Goal: Transaction & Acquisition: Purchase product/service

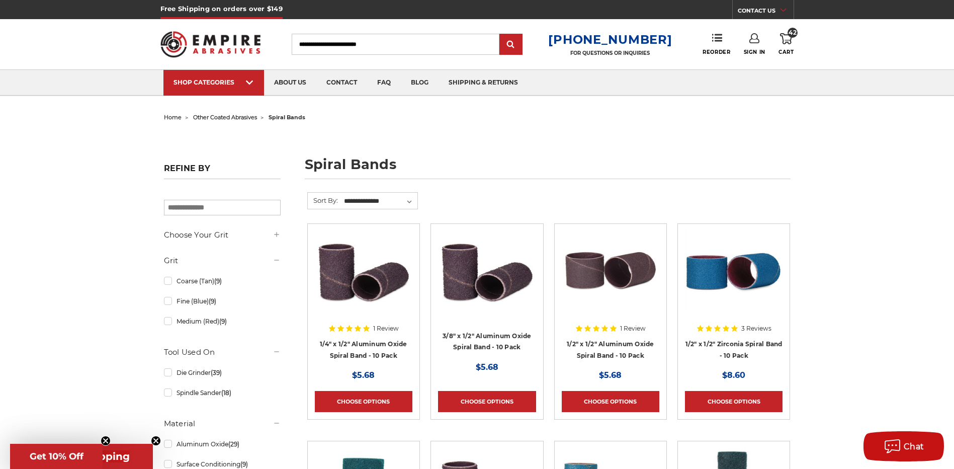
click at [373, 44] on input "Search" at bounding box center [396, 44] width 208 height 21
type input "********"
click at [501, 35] on input "submit" at bounding box center [511, 45] width 20 height 20
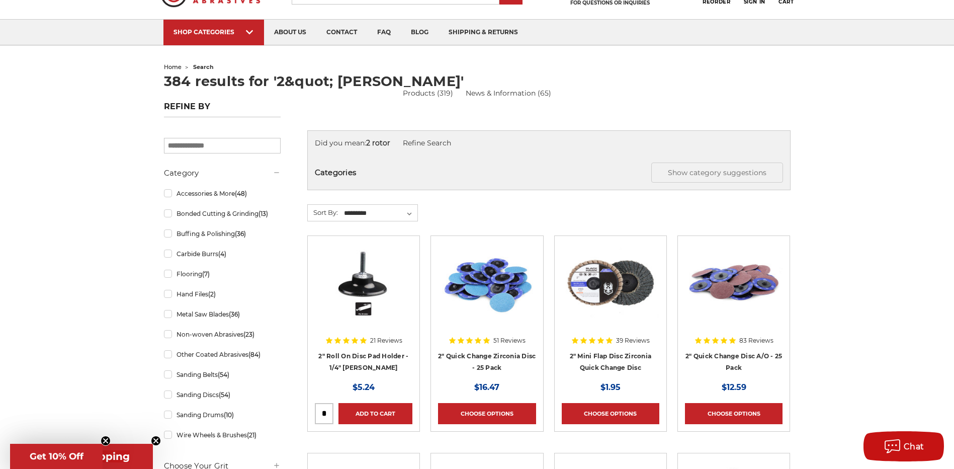
scroll to position [101, 0]
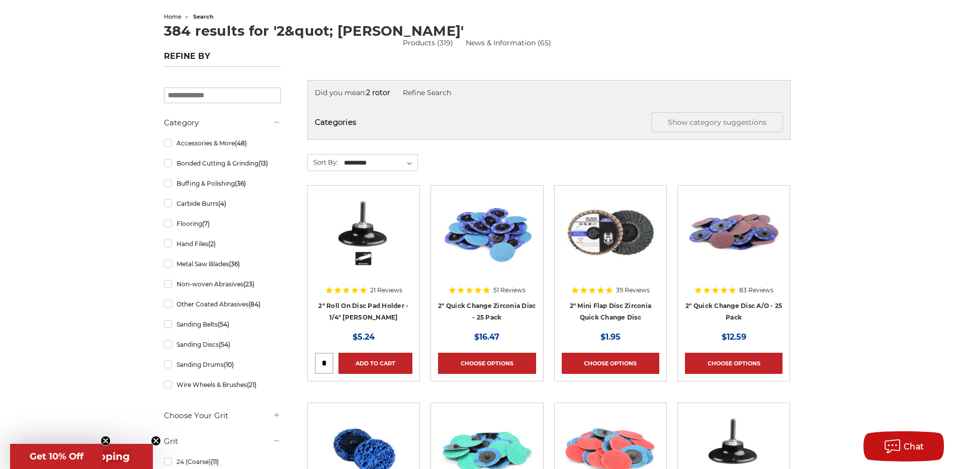
click at [483, 240] on img at bounding box center [487, 233] width 98 height 80
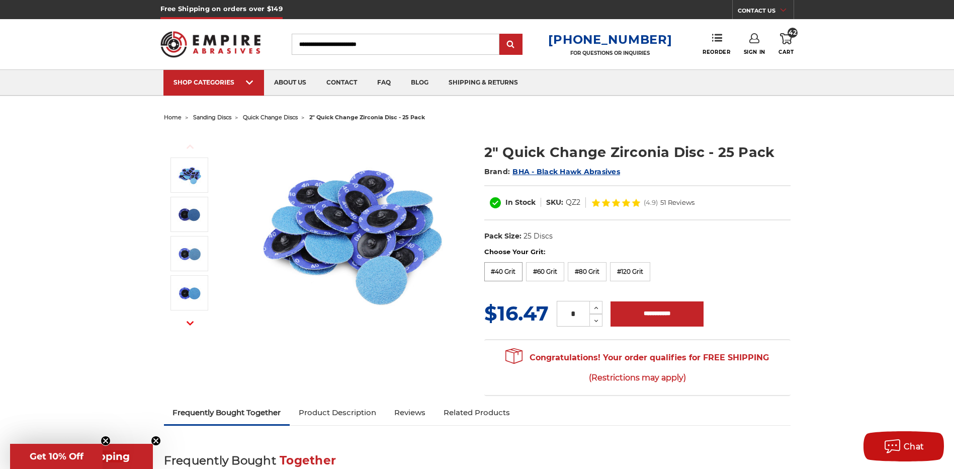
click at [512, 274] on label "#40 Grit" at bounding box center [503, 271] width 39 height 19
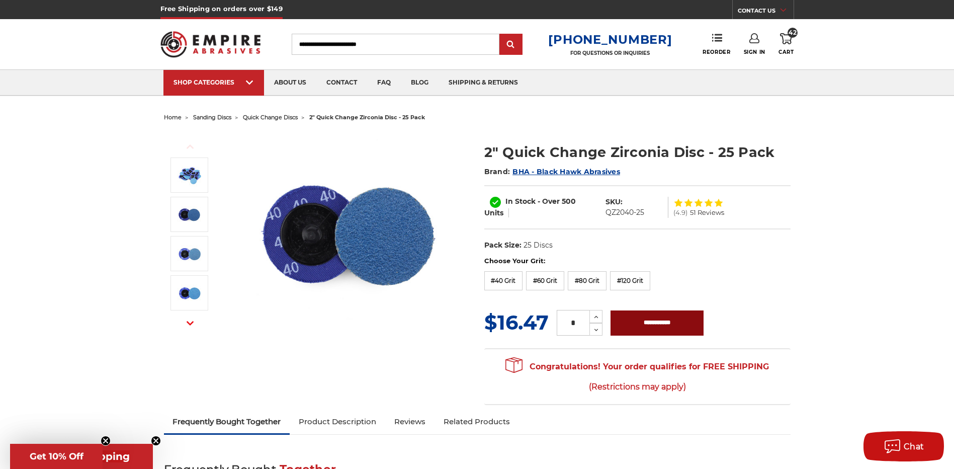
click at [650, 321] on input "**********" at bounding box center [657, 322] width 93 height 25
type input "**********"
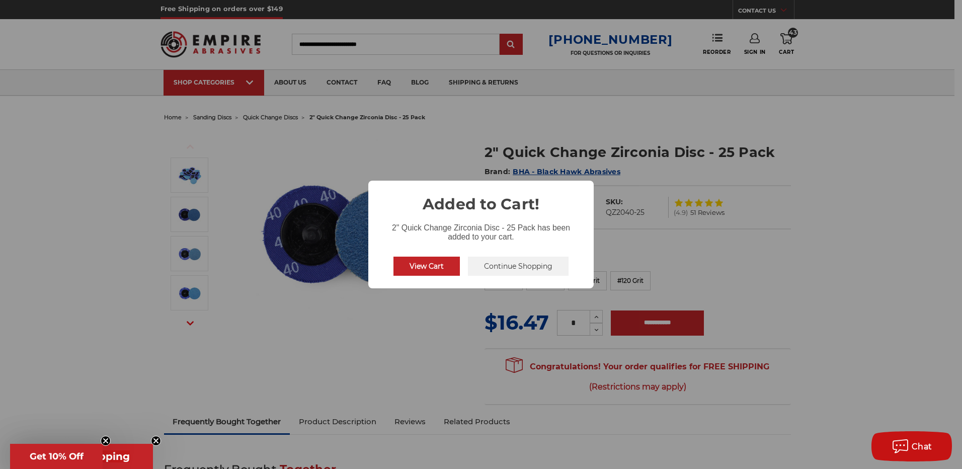
click at [533, 271] on button "Continue Shopping" at bounding box center [518, 265] width 101 height 19
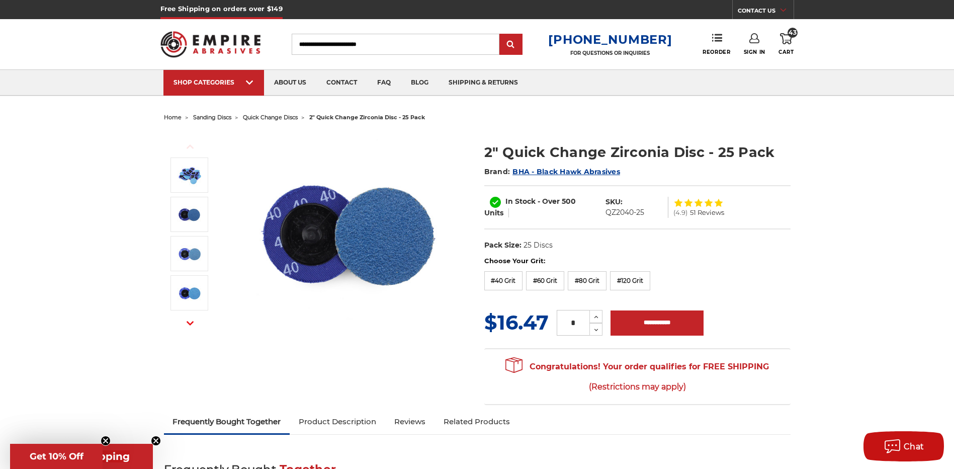
click at [384, 46] on input "Search" at bounding box center [396, 44] width 208 height 21
click at [789, 33] on span "43" at bounding box center [793, 33] width 10 height 10
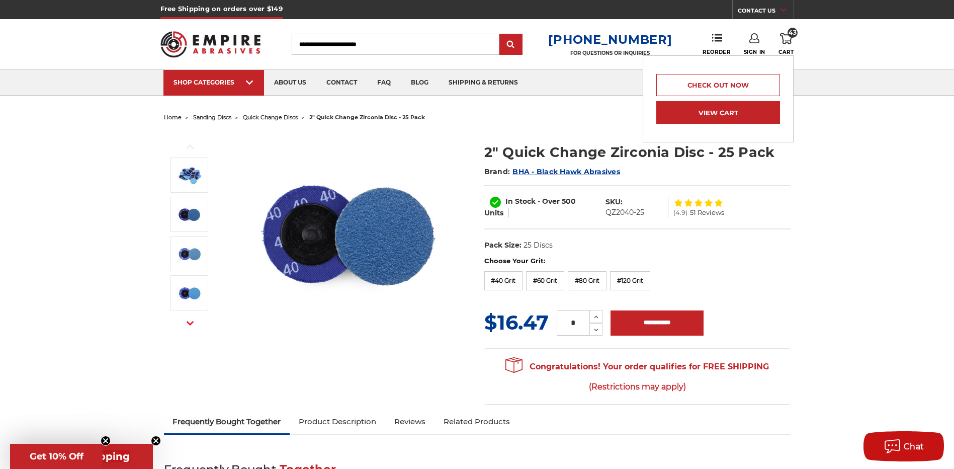
click at [743, 108] on link "View Cart" at bounding box center [718, 112] width 124 height 23
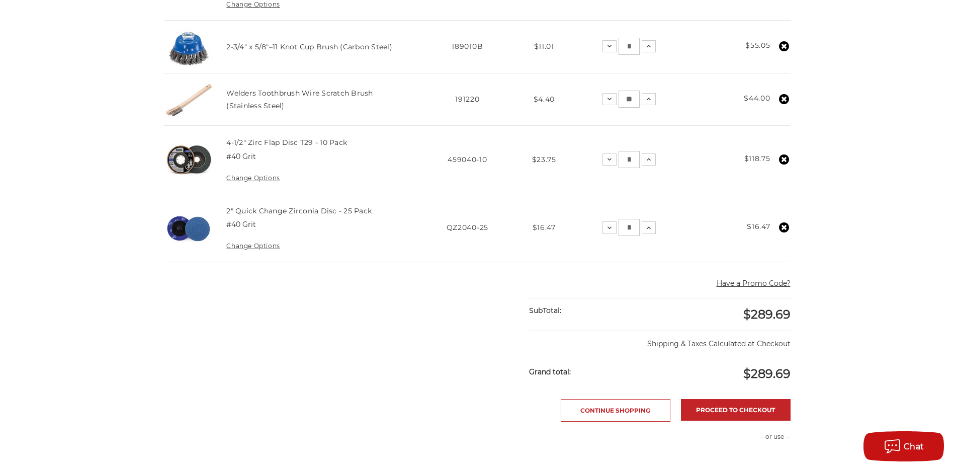
scroll to position [453, 0]
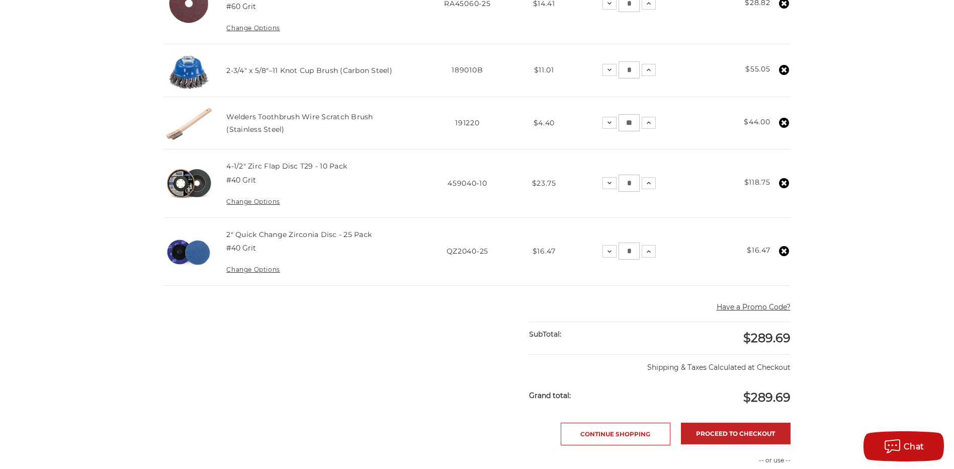
click at [627, 251] on input "*" at bounding box center [629, 250] width 21 height 17
drag, startPoint x: 637, startPoint y: 253, endPoint x: 619, endPoint y: 253, distance: 18.1
click at [619, 253] on input "*" at bounding box center [629, 250] width 21 height 17
type input "*"
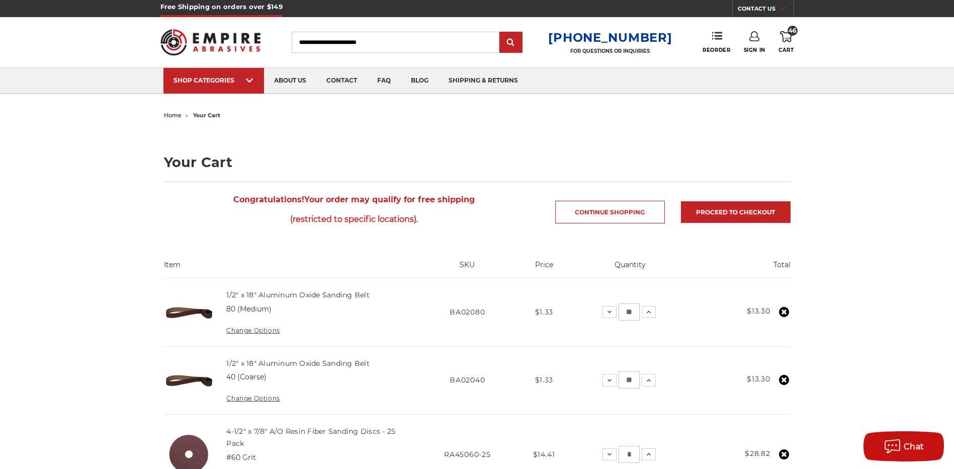
scroll to position [0, 0]
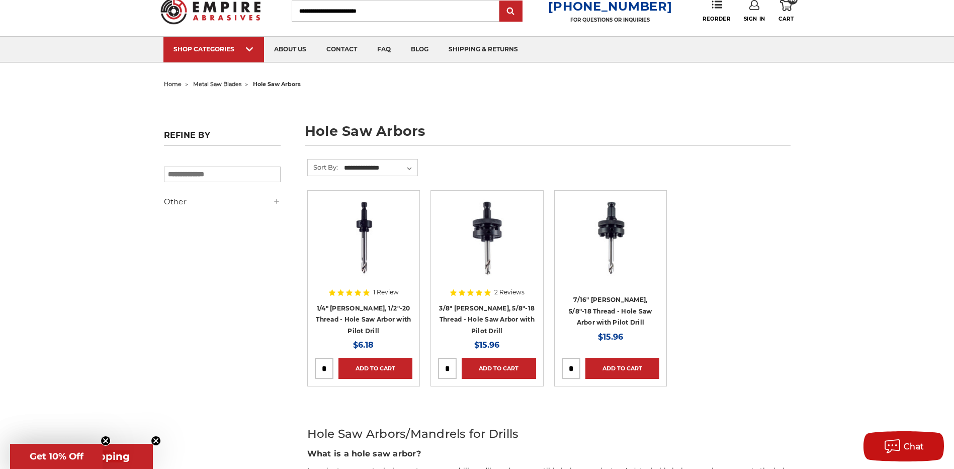
scroll to position [50, 0]
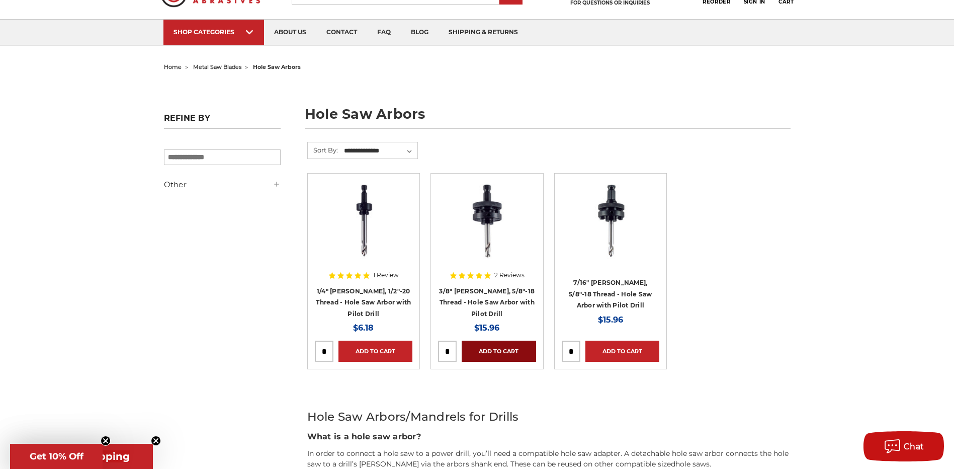
click at [491, 343] on link "Add to Cart" at bounding box center [499, 350] width 74 height 21
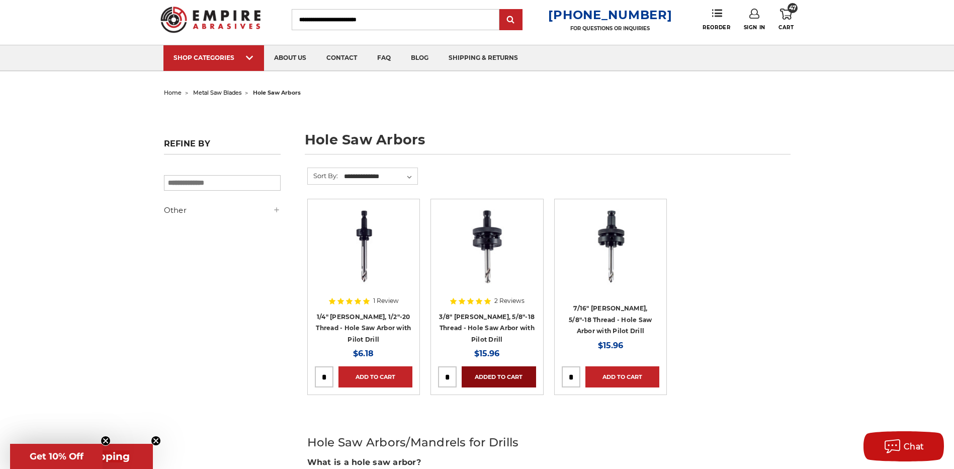
scroll to position [0, 0]
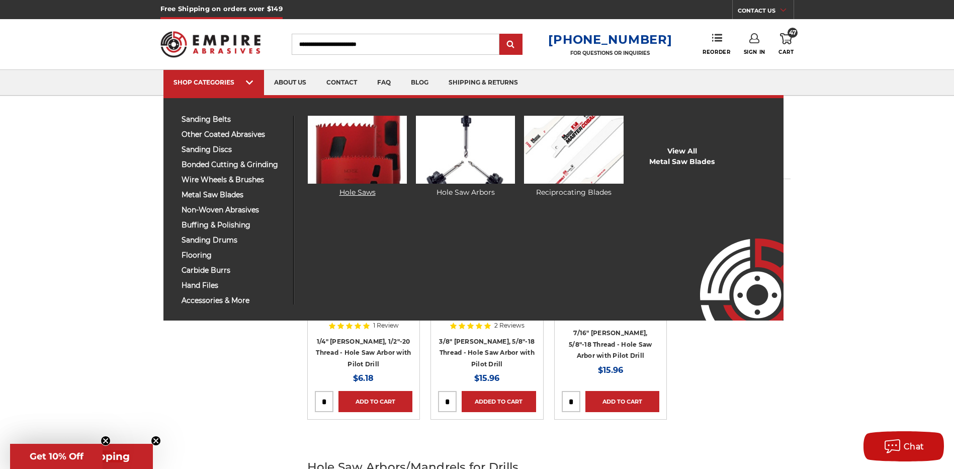
click at [354, 187] on link "Hole Saws" at bounding box center [357, 157] width 99 height 82
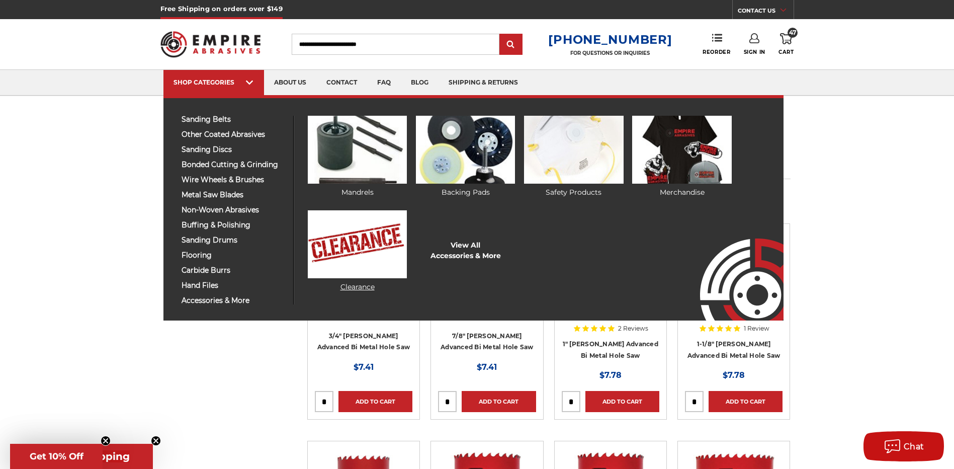
click at [350, 229] on img at bounding box center [357, 244] width 99 height 68
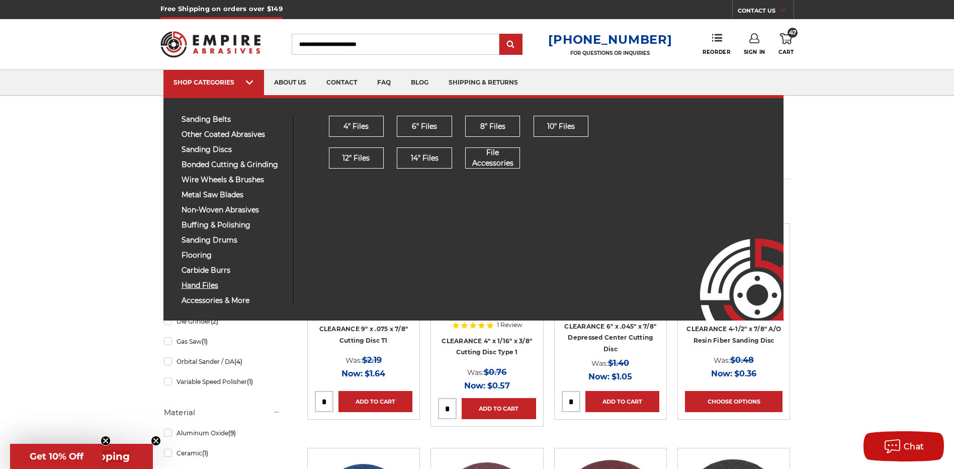
click at [194, 285] on span "hand files" at bounding box center [234, 286] width 104 height 8
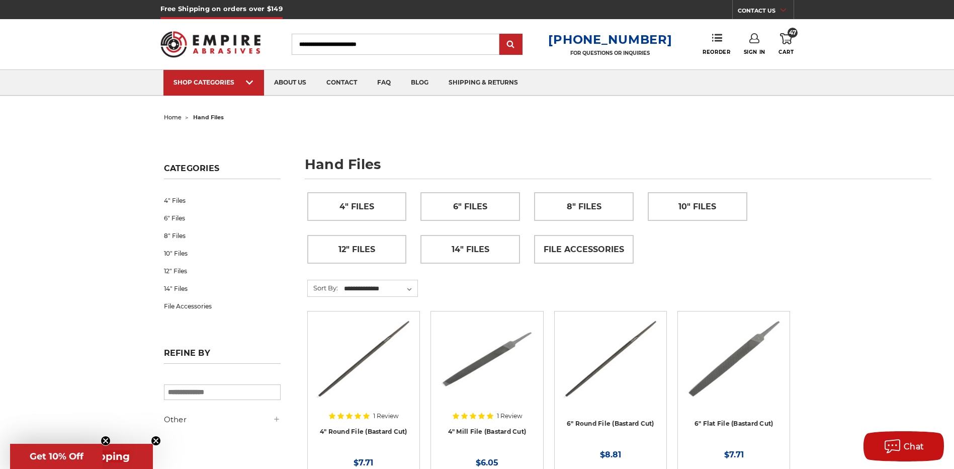
click at [385, 38] on input "Search" at bounding box center [396, 44] width 208 height 21
type input "**********"
click at [501, 35] on input "submit" at bounding box center [511, 45] width 20 height 20
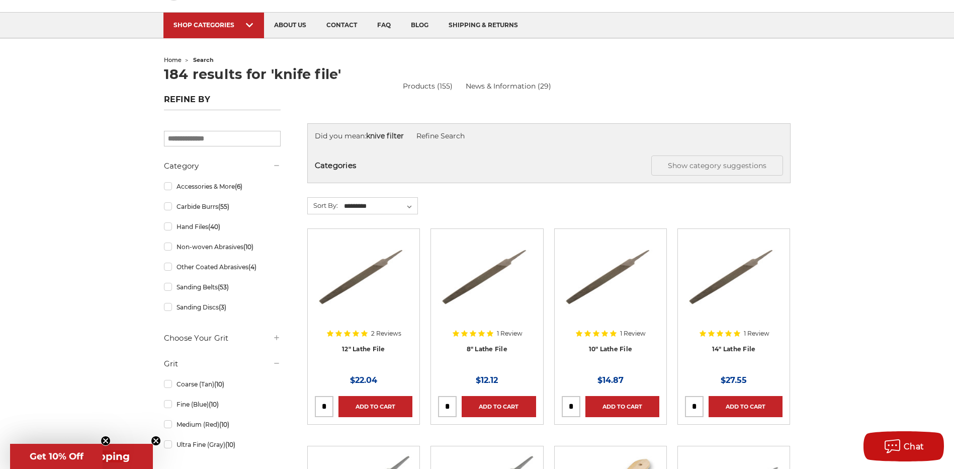
scroll to position [50, 0]
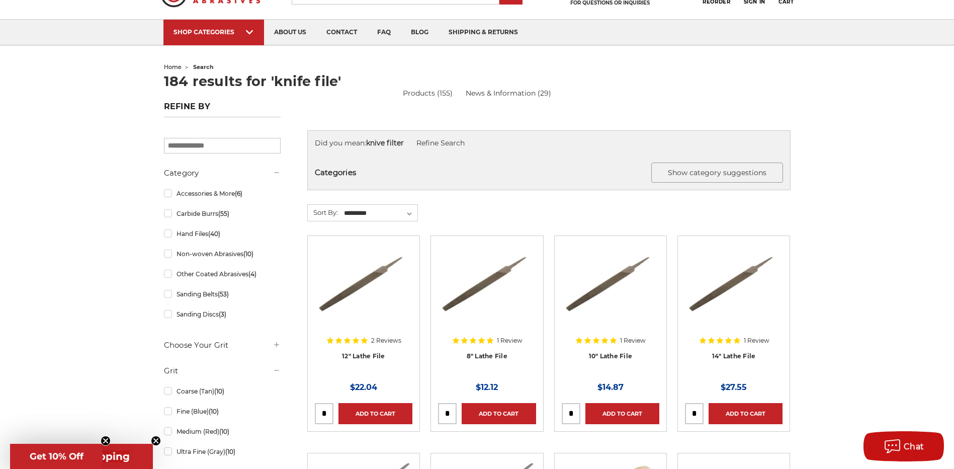
click at [740, 178] on button "Show category suggestions" at bounding box center [717, 172] width 132 height 20
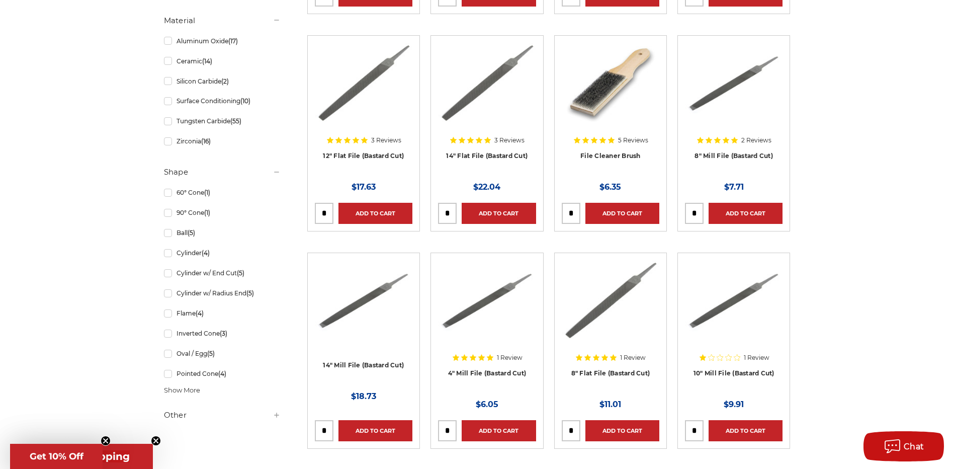
scroll to position [805, 0]
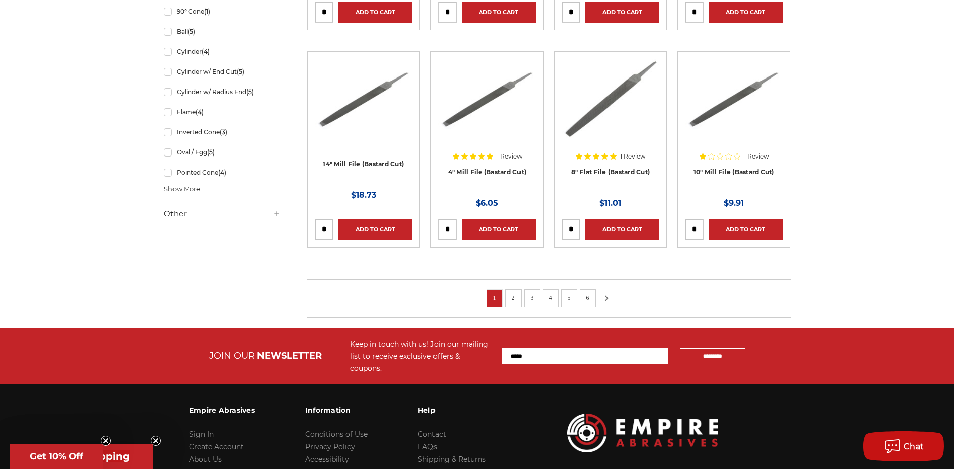
click at [607, 296] on icon at bounding box center [606, 298] width 12 height 11
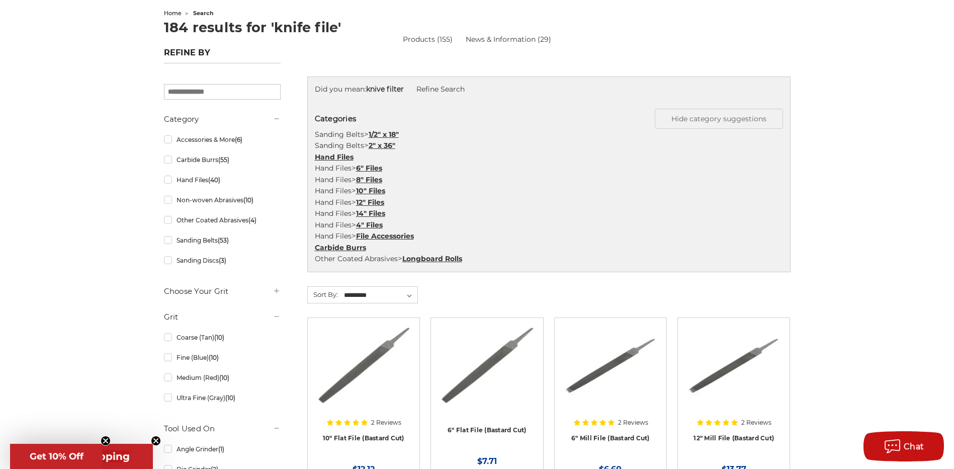
scroll to position [101, 0]
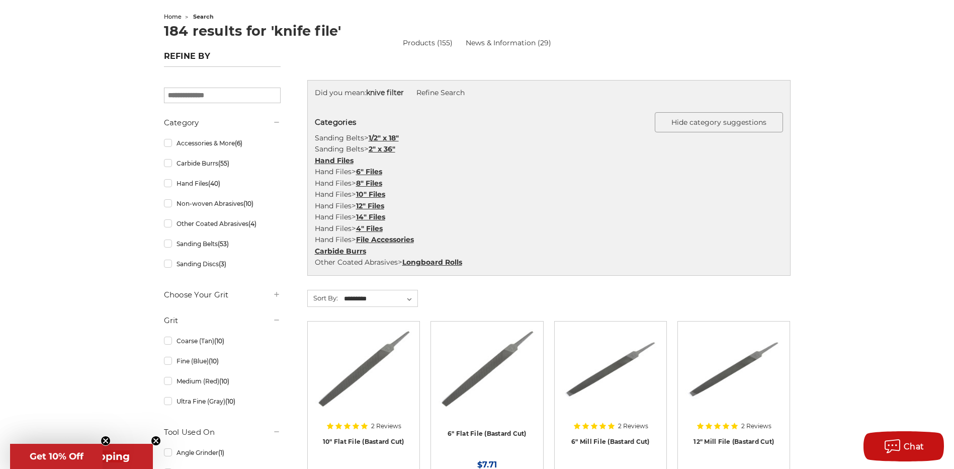
click at [689, 125] on button "Hide category suggestions" at bounding box center [719, 122] width 128 height 20
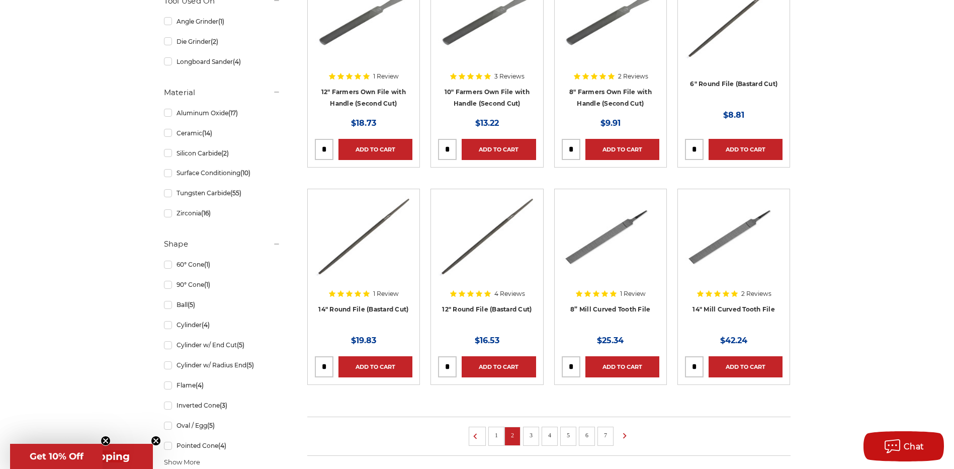
scroll to position [553, 0]
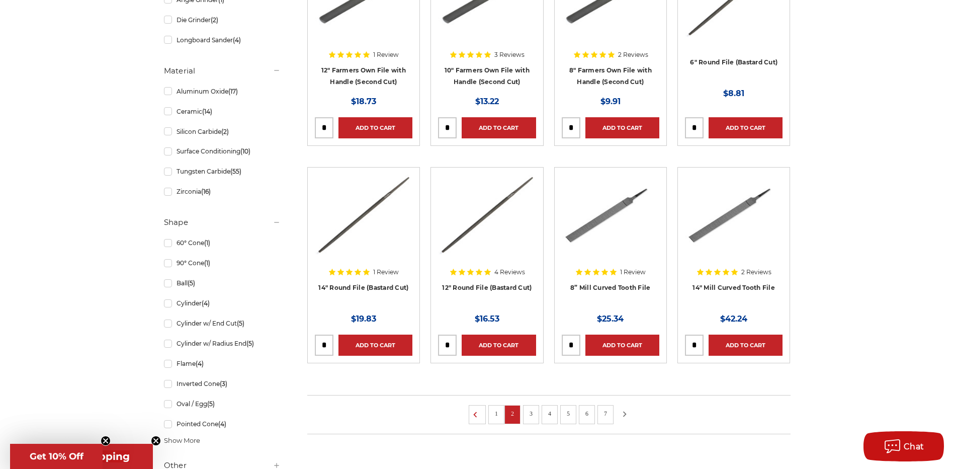
click at [629, 415] on icon at bounding box center [625, 413] width 12 height 11
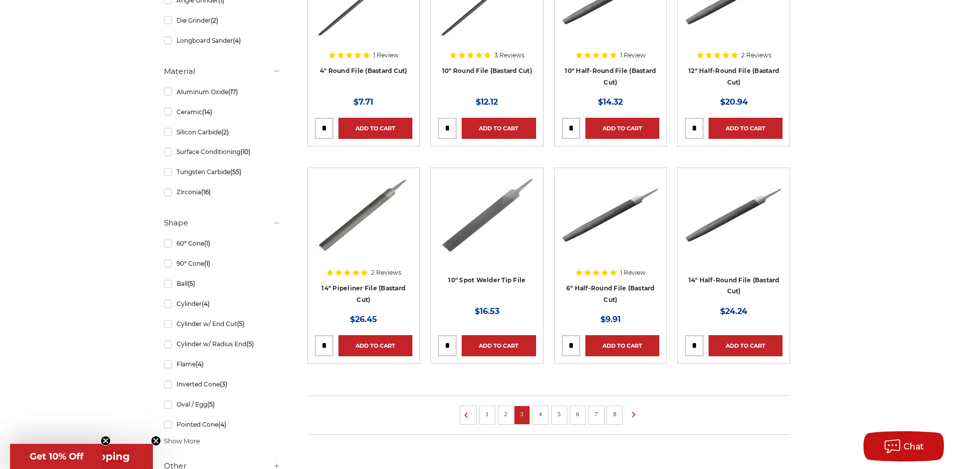
scroll to position [553, 0]
click at [634, 410] on icon at bounding box center [634, 413] width 12 height 11
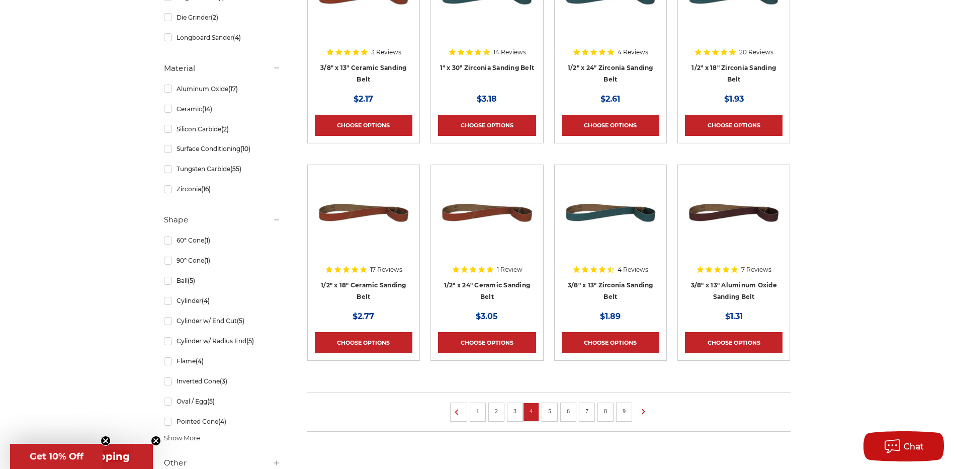
scroll to position [603, 0]
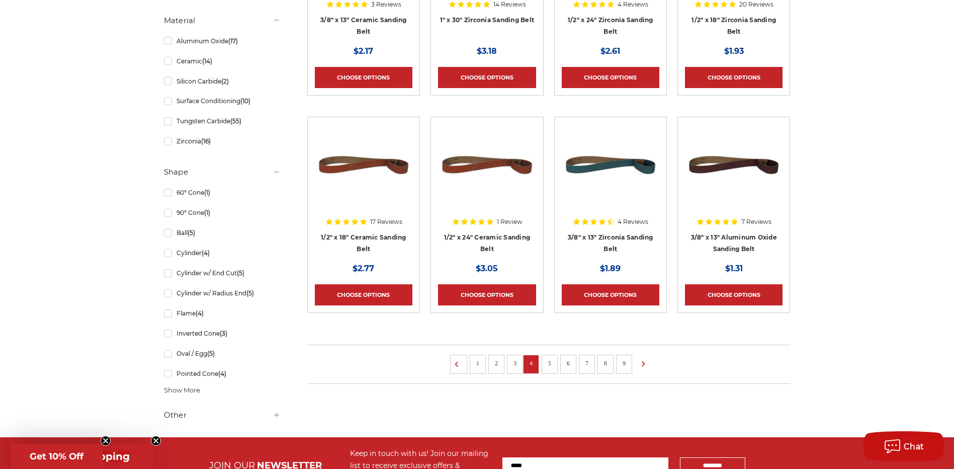
click at [647, 369] on li at bounding box center [641, 364] width 13 height 19
click at [645, 359] on icon at bounding box center [643, 363] width 12 height 11
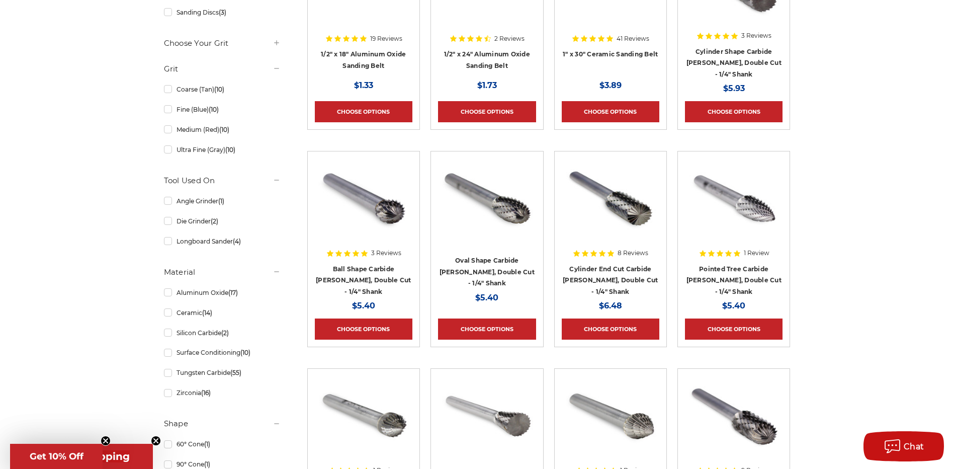
scroll to position [654, 0]
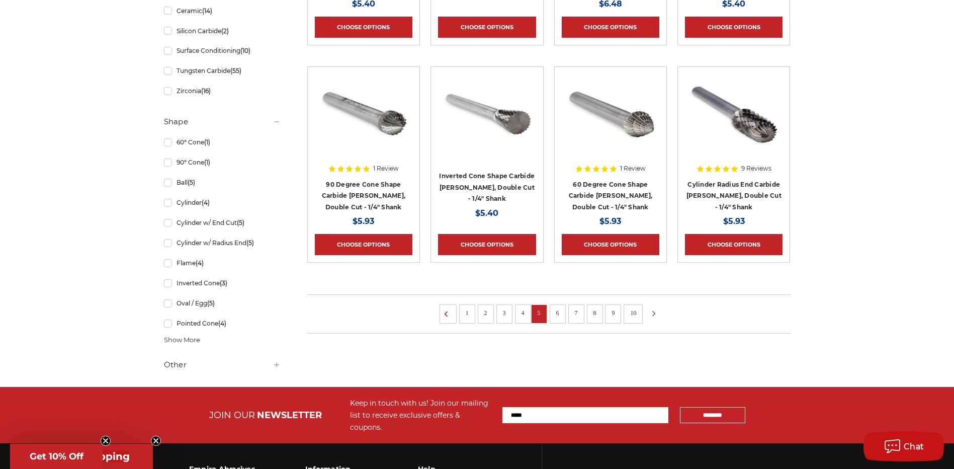
click at [652, 309] on icon at bounding box center [654, 313] width 12 height 11
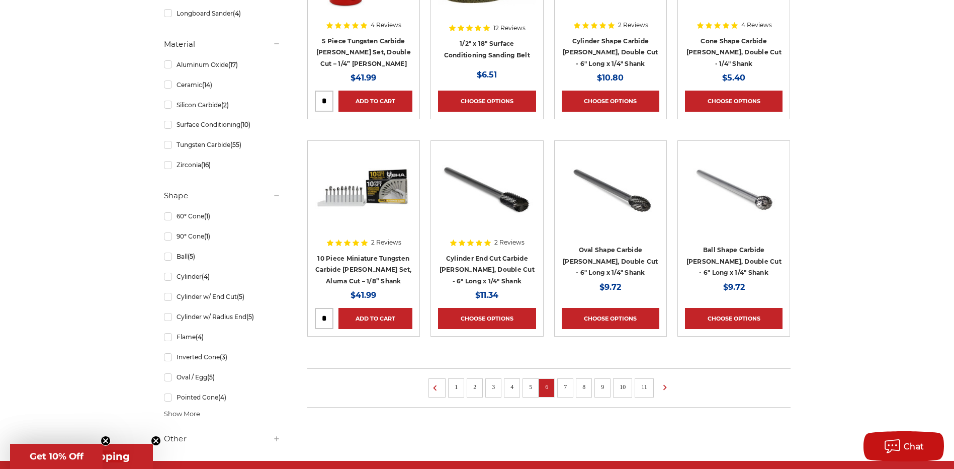
scroll to position [603, 0]
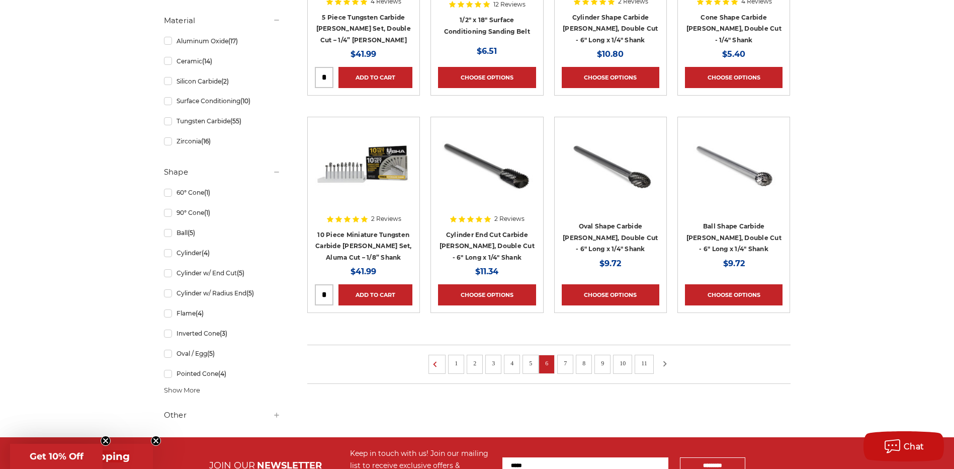
click at [661, 362] on icon at bounding box center [665, 363] width 12 height 11
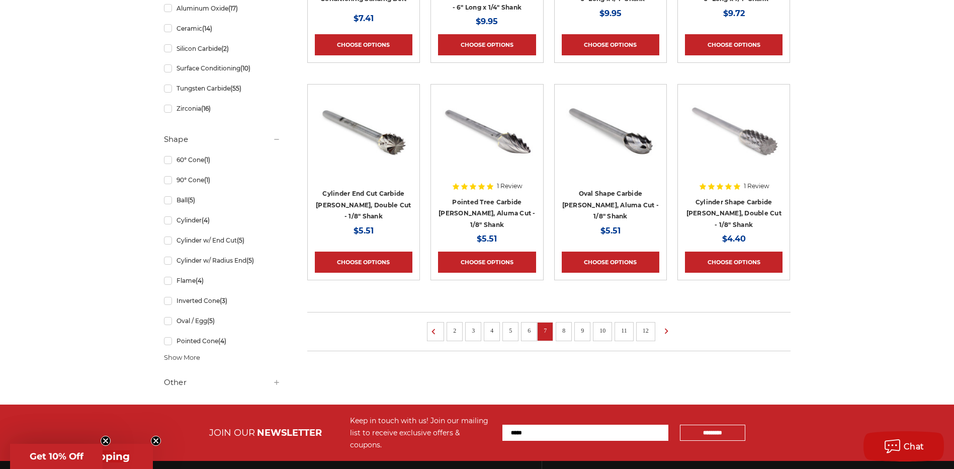
scroll to position [654, 0]
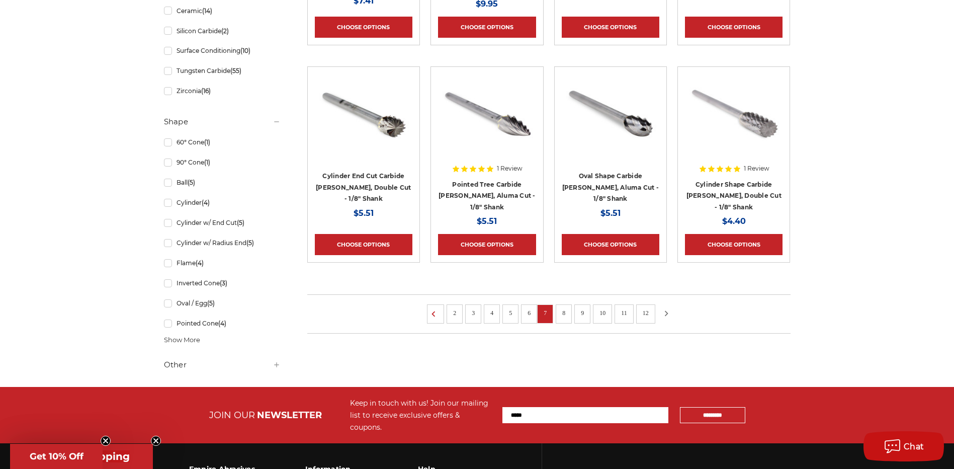
click at [670, 314] on icon at bounding box center [666, 313] width 12 height 11
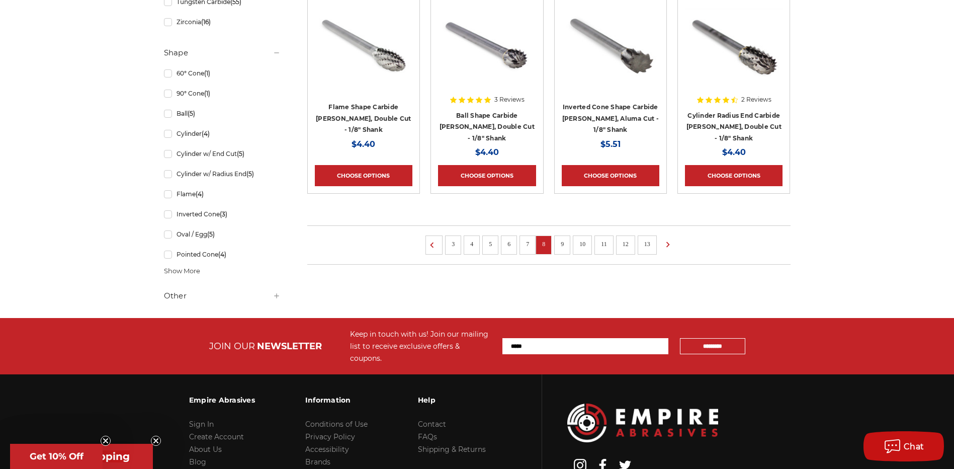
scroll to position [799, 0]
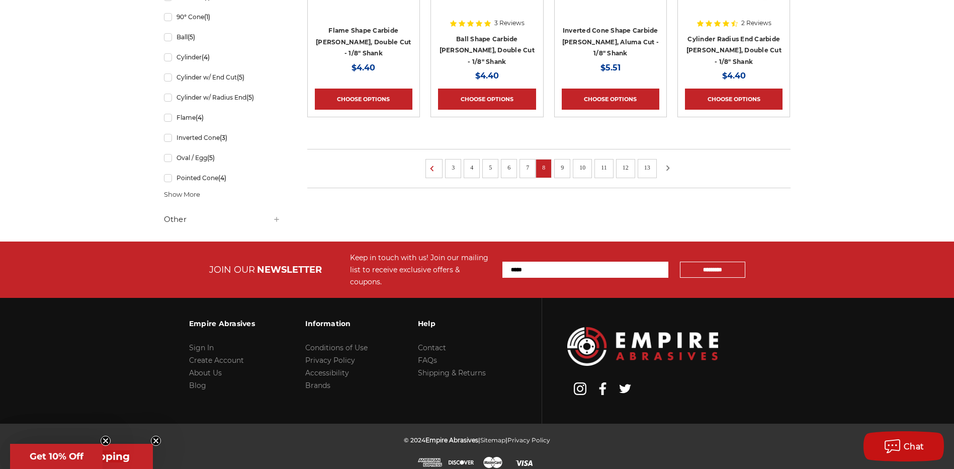
click at [668, 169] on icon at bounding box center [668, 167] width 12 height 11
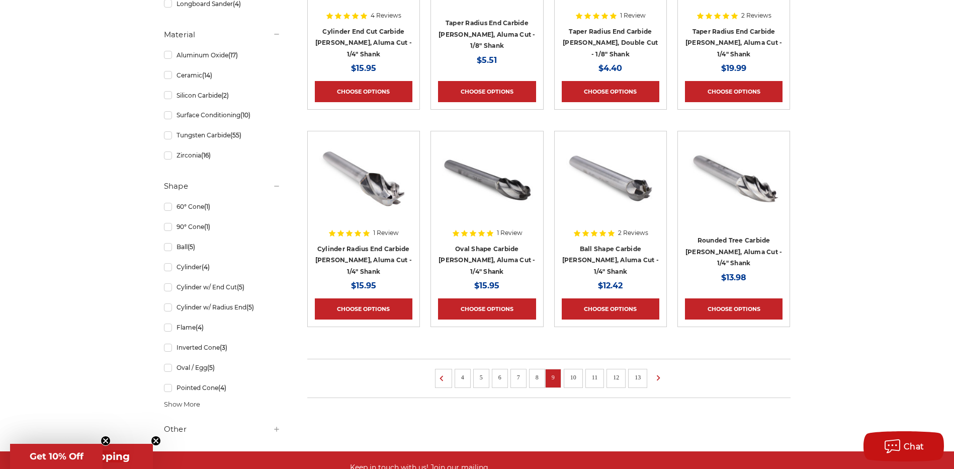
scroll to position [603, 0]
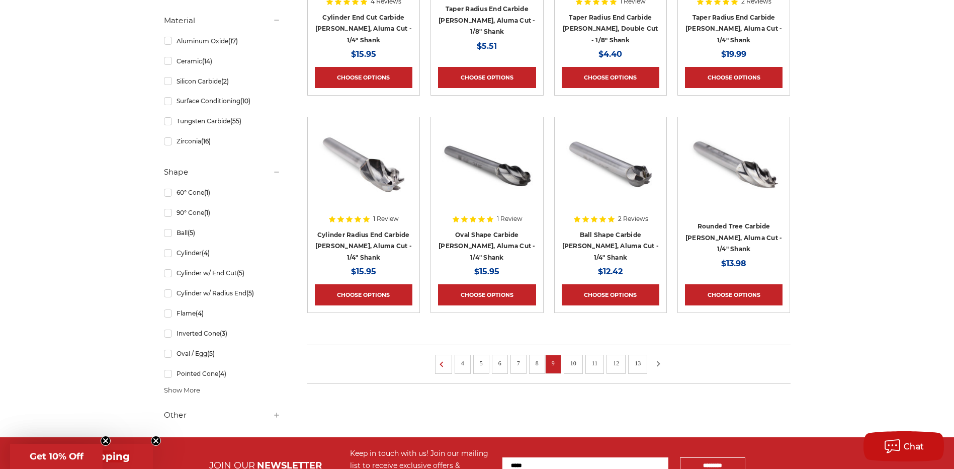
click at [660, 365] on use at bounding box center [659, 364] width 4 height 6
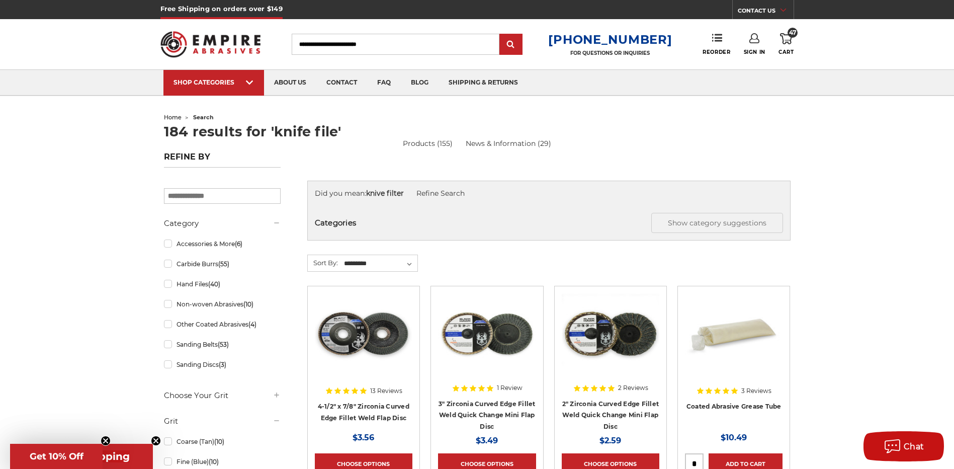
click at [788, 46] on link "47 Cart" at bounding box center [786, 44] width 15 height 22
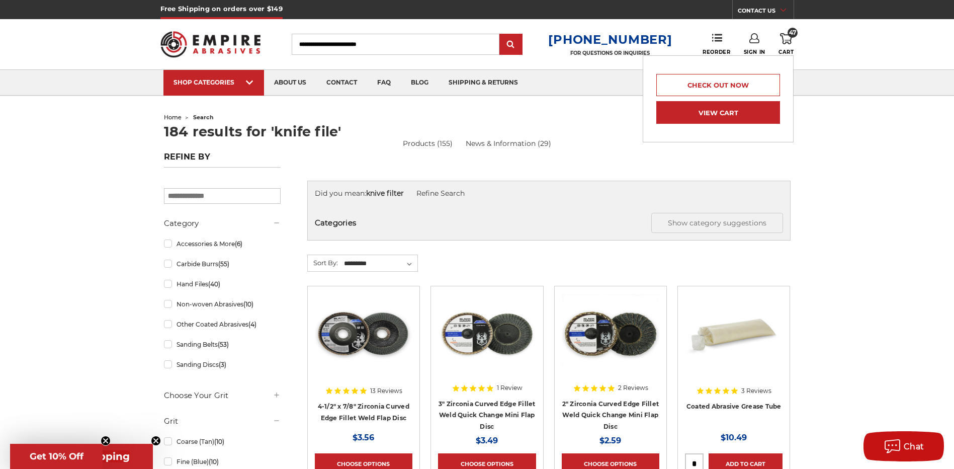
click at [724, 115] on link "View Cart" at bounding box center [718, 112] width 124 height 23
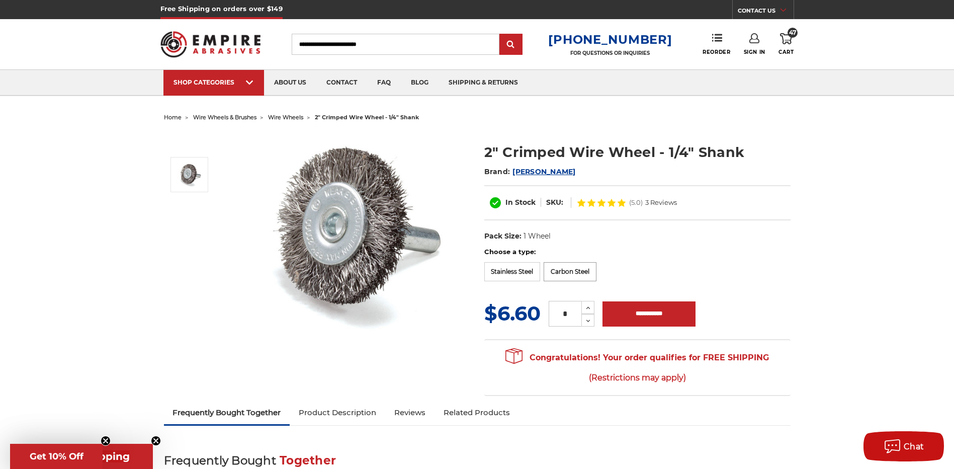
click at [555, 269] on label "Carbon Steel" at bounding box center [570, 271] width 53 height 19
click at [628, 311] on input "**********" at bounding box center [648, 313] width 93 height 25
type input "**********"
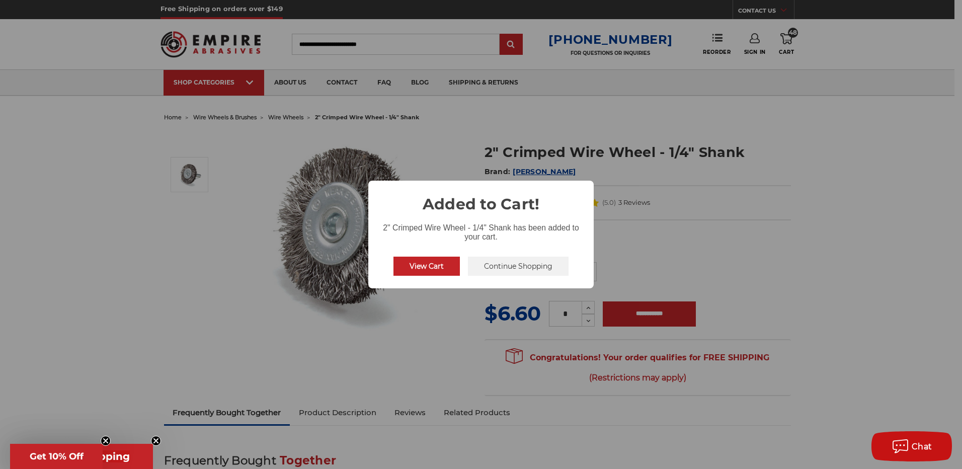
click at [523, 252] on div "View Cart No Continue Shopping" at bounding box center [480, 265] width 183 height 27
click at [514, 263] on button "Continue Shopping" at bounding box center [518, 265] width 101 height 19
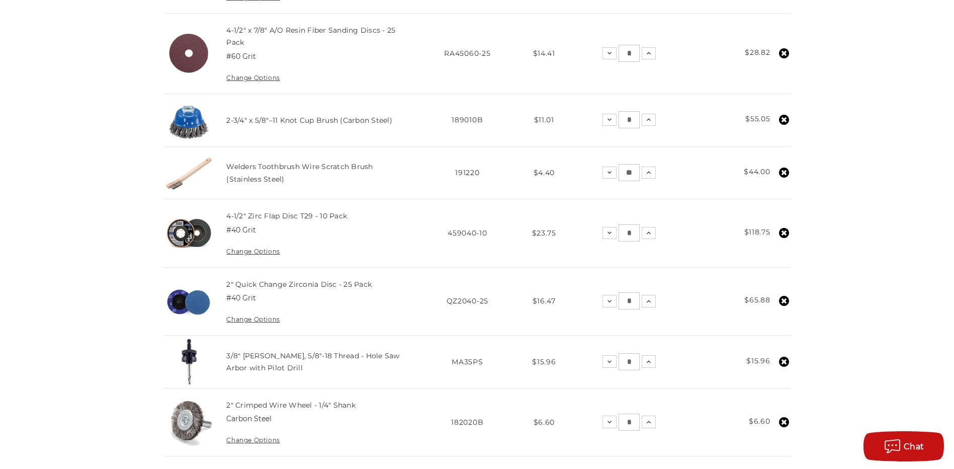
scroll to position [402, 0]
